Goal: Information Seeking & Learning: Understand process/instructions

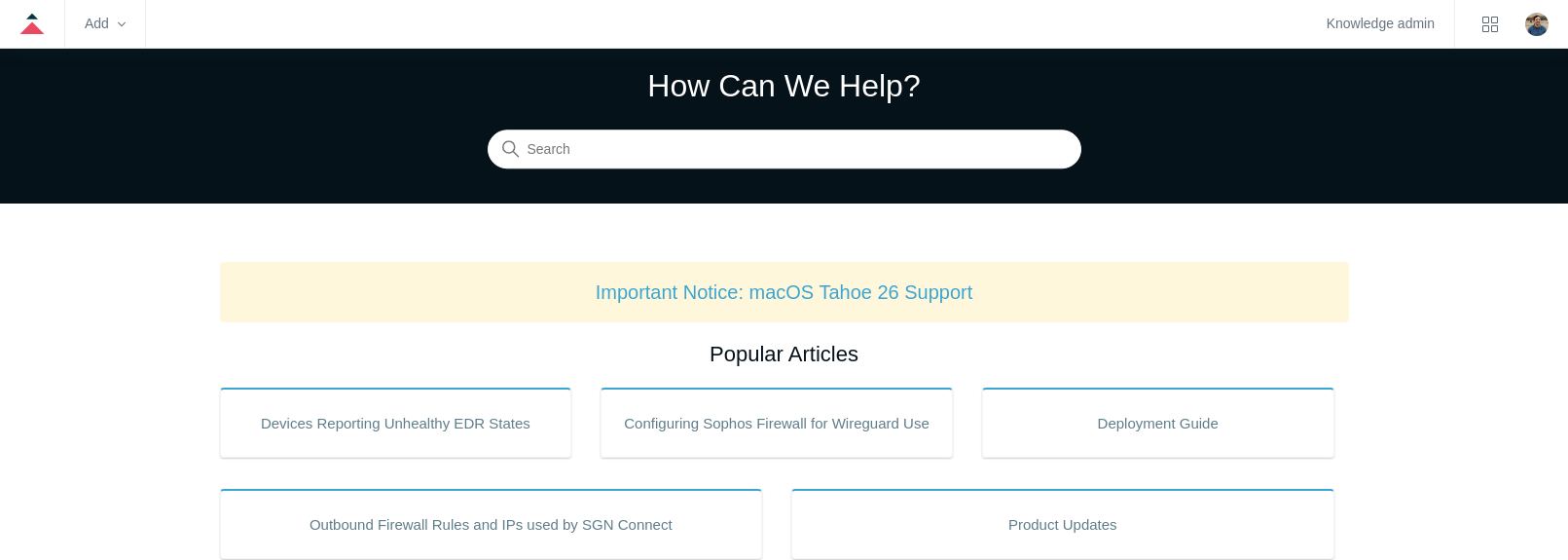
scroll to position [195, 0]
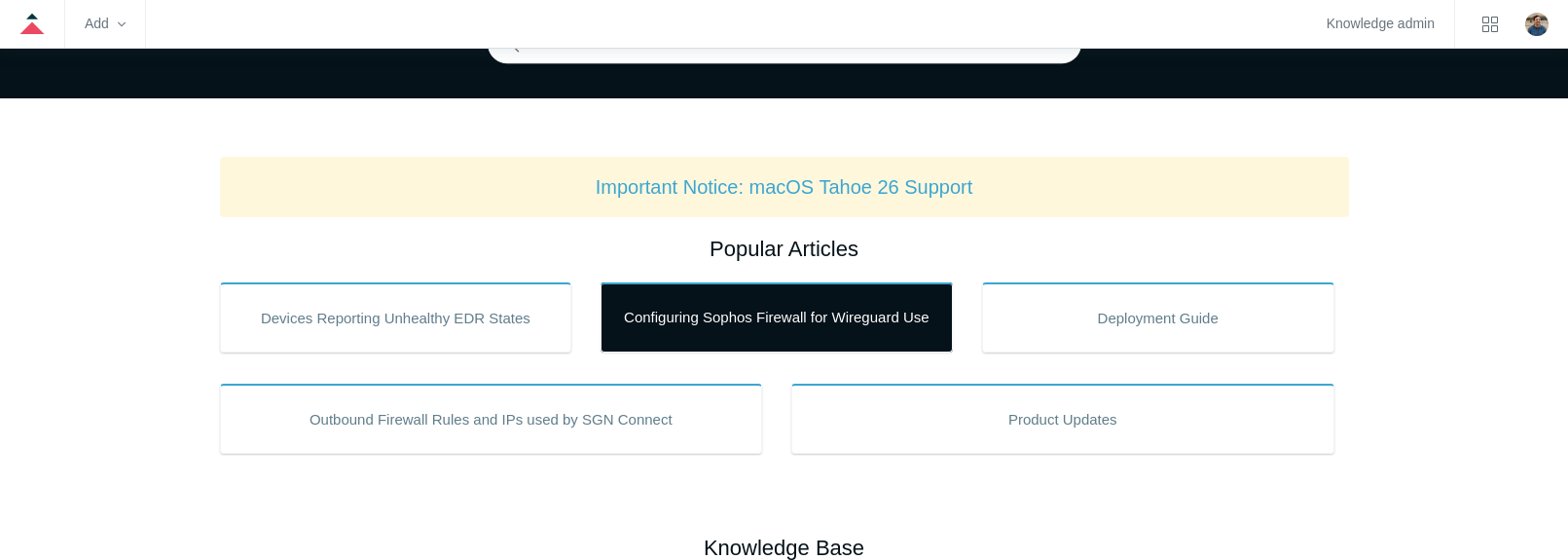
click at [739, 338] on link "Configuring Sophos Firewall for Wireguard Use" at bounding box center [776, 317] width 352 height 70
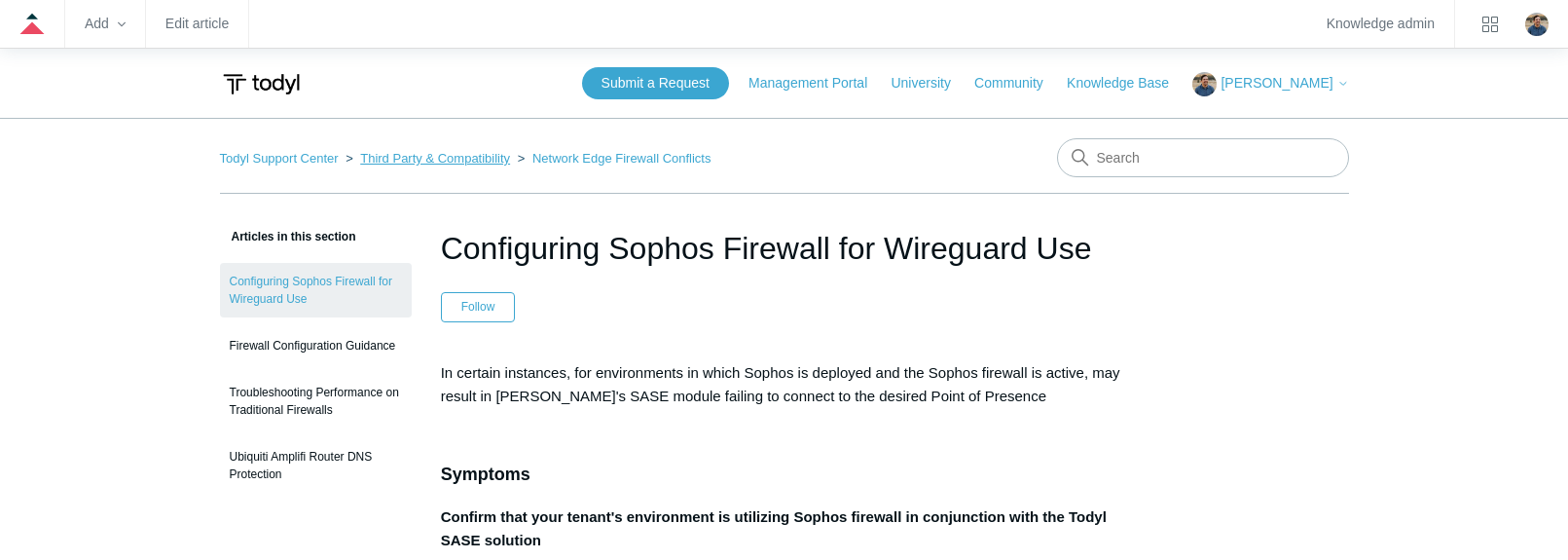
click at [394, 154] on link "Third Party & Compatibility" at bounding box center [435, 158] width 150 height 15
click at [314, 155] on link "Todyl Support Center" at bounding box center [280, 158] width 119 height 15
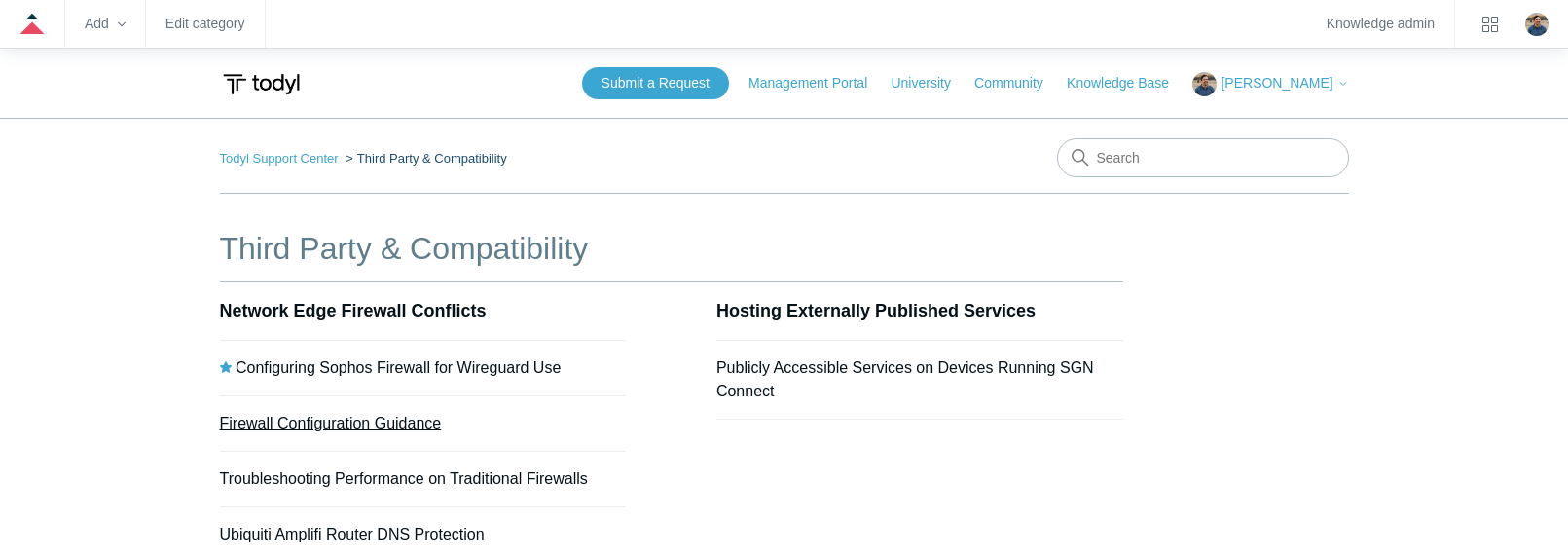
click at [377, 428] on link "Firewall Configuration Guidance" at bounding box center [331, 423] width 222 height 17
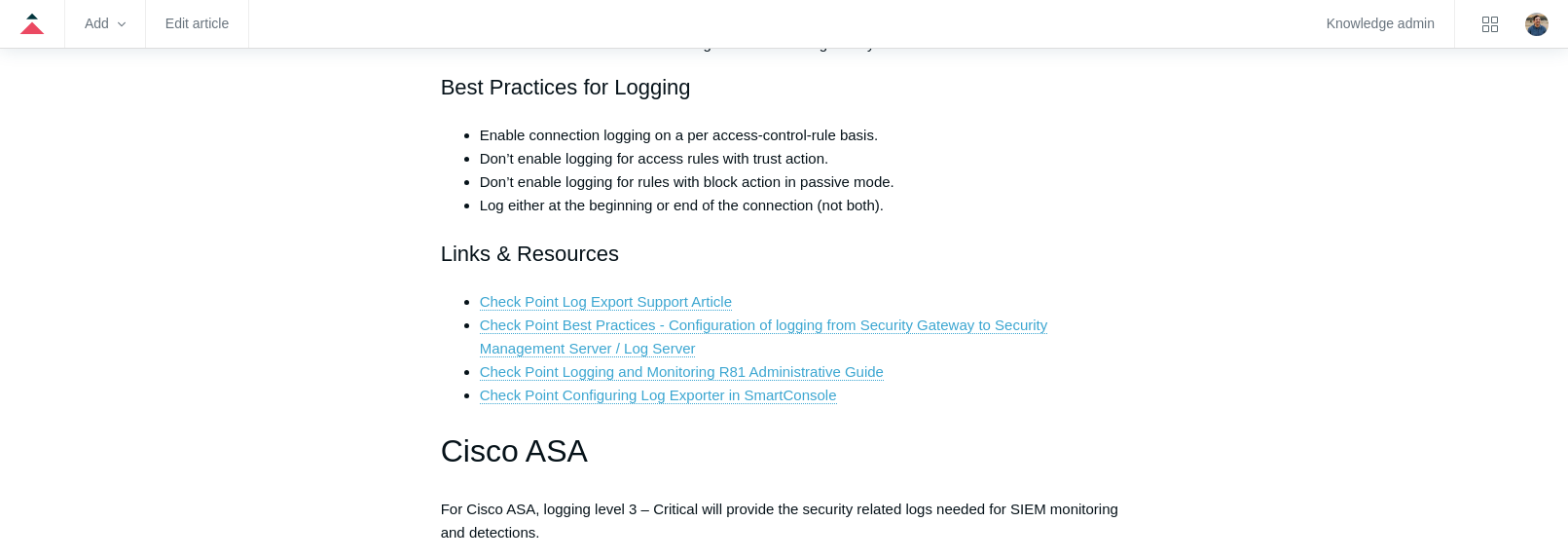
scroll to position [1363, 0]
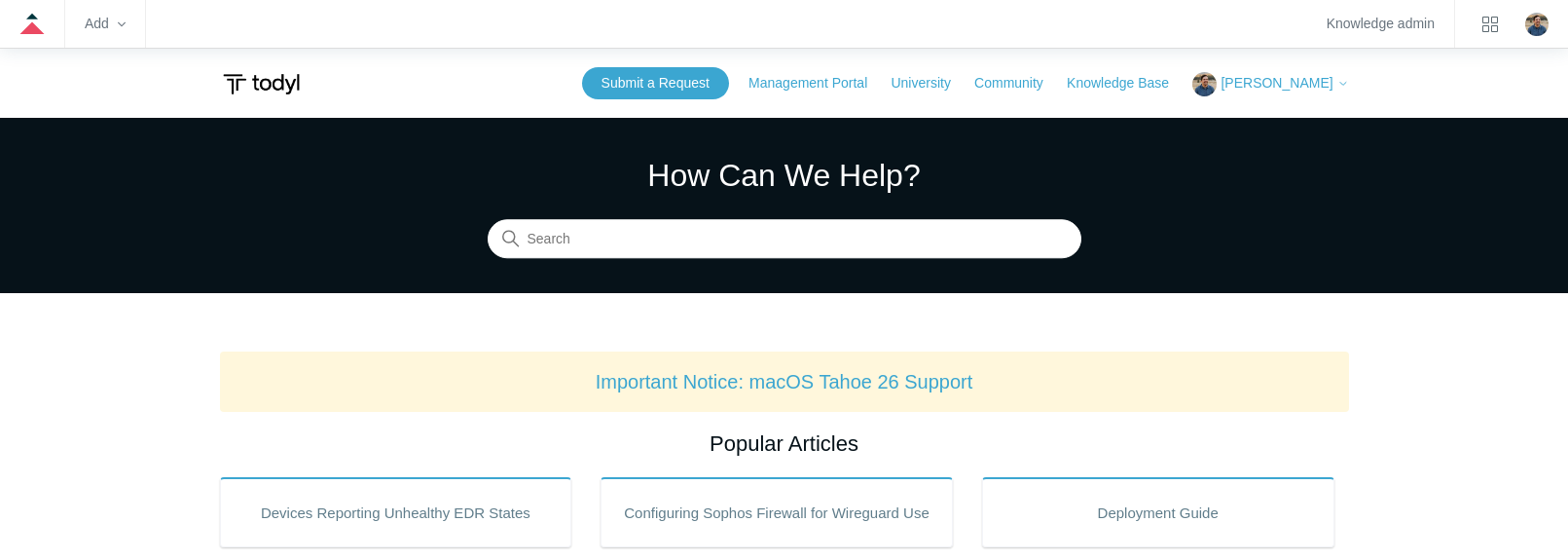
scroll to position [292, 0]
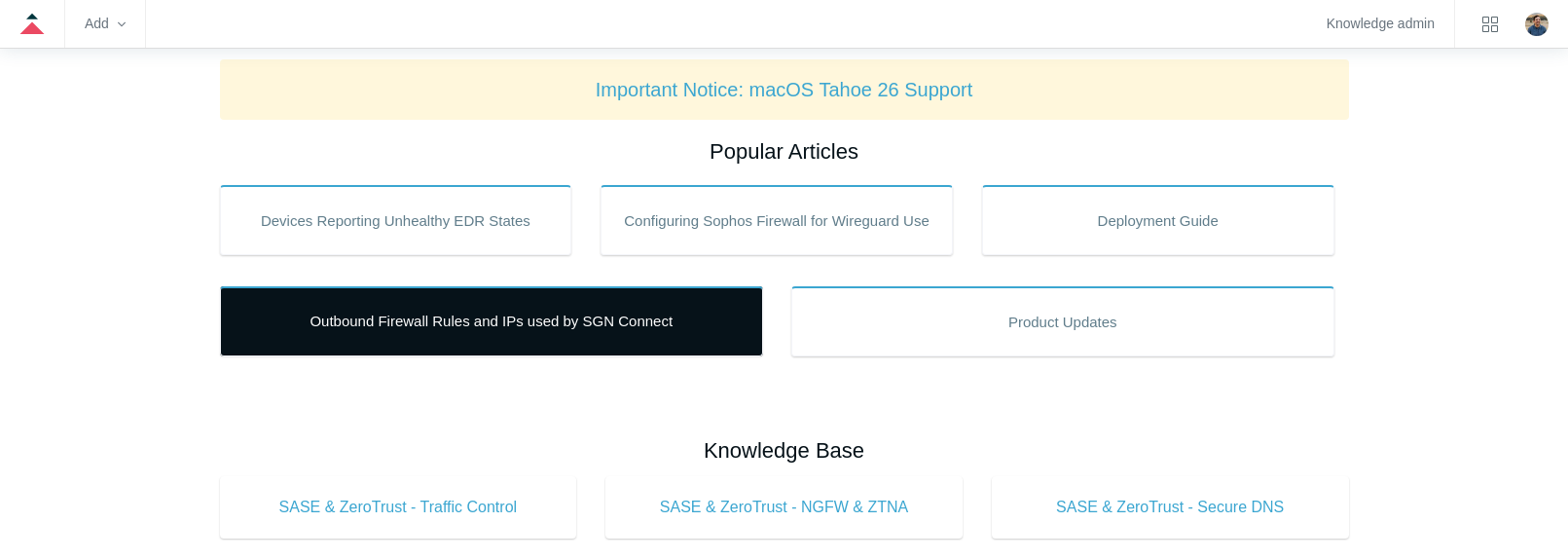
click at [605, 324] on link "Outbound Firewall Rules and IPs used by SGN Connect" at bounding box center [491, 321] width 543 height 70
